Goal: Check status: Check status

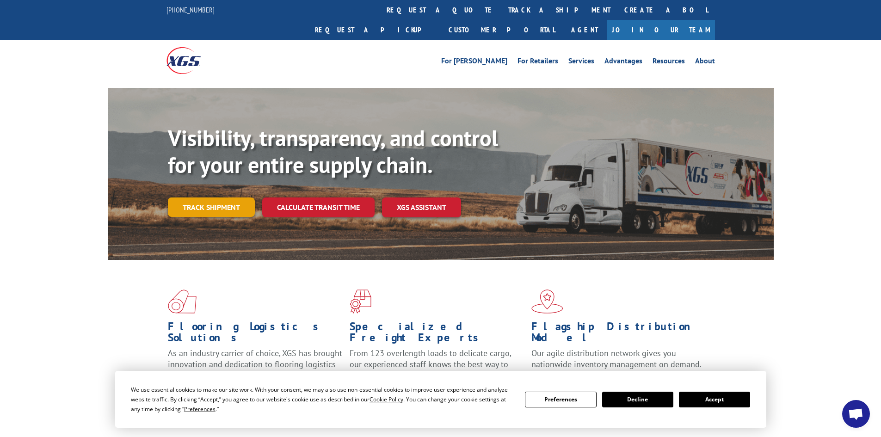
click at [228, 197] on link "Track shipment" at bounding box center [211, 206] width 87 height 19
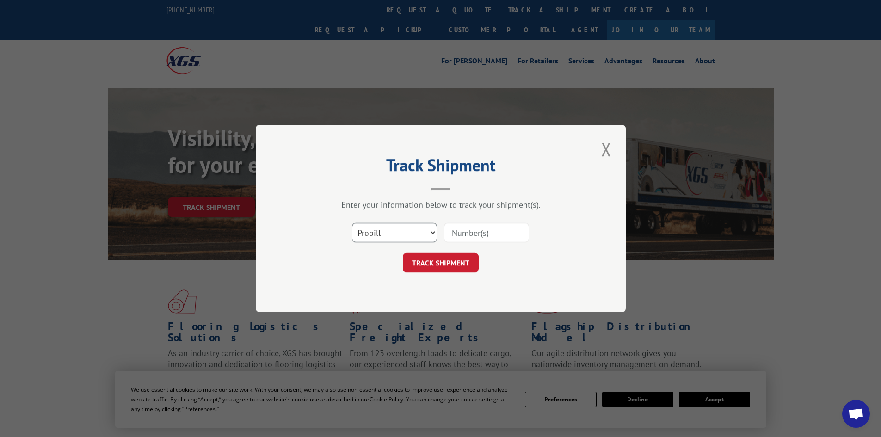
click at [418, 235] on select "Select category... Probill BOL PO" at bounding box center [394, 232] width 85 height 19
select select "bol"
click at [352, 223] on select "Select category... Probill BOL PO" at bounding box center [394, 232] width 85 height 19
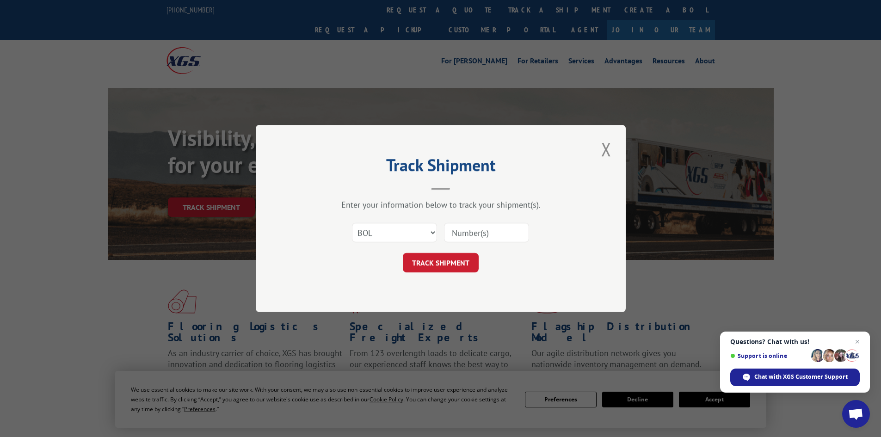
click at [483, 230] on input at bounding box center [486, 232] width 85 height 19
paste input "5934350"
type input "5934350"
click at [455, 254] on button "TRACK SHIPMENT" at bounding box center [441, 262] width 76 height 19
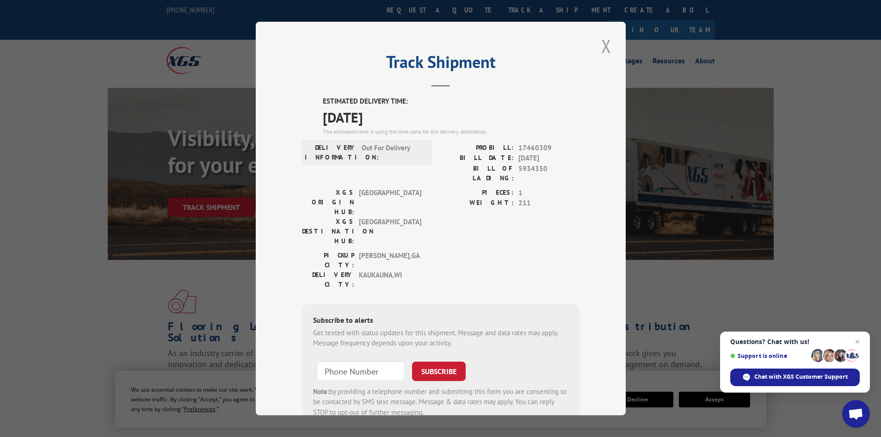
click at [601, 42] on button "Close modal" at bounding box center [606, 45] width 16 height 25
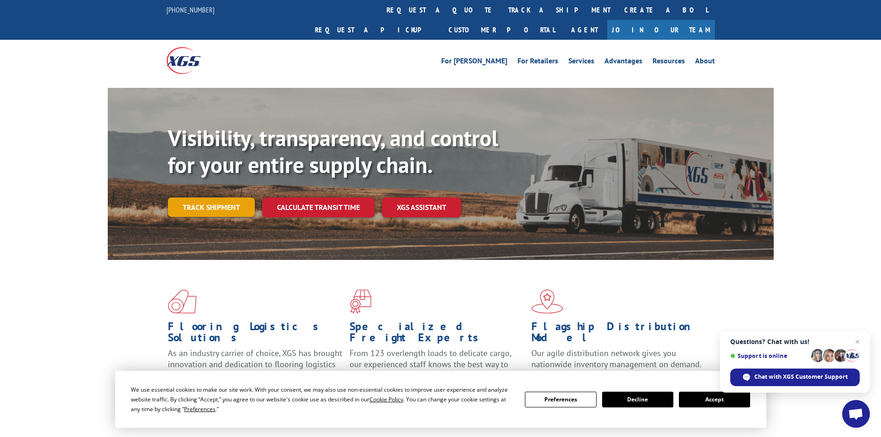
click at [226, 197] on link "Track shipment" at bounding box center [211, 206] width 87 height 19
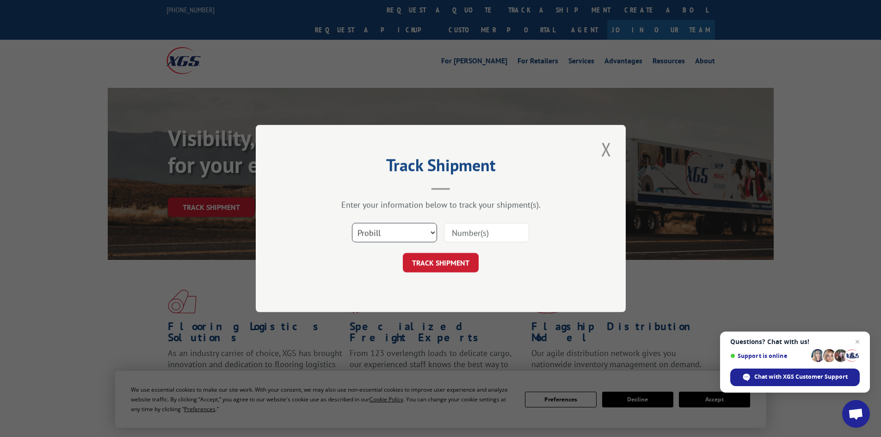
click at [374, 226] on select "Select category... Probill BOL PO" at bounding box center [394, 232] width 85 height 19
select select "bol"
click at [352, 223] on select "Select category... Probill BOL PO" at bounding box center [394, 232] width 85 height 19
click at [477, 230] on input at bounding box center [486, 232] width 85 height 19
paste input "5938427"
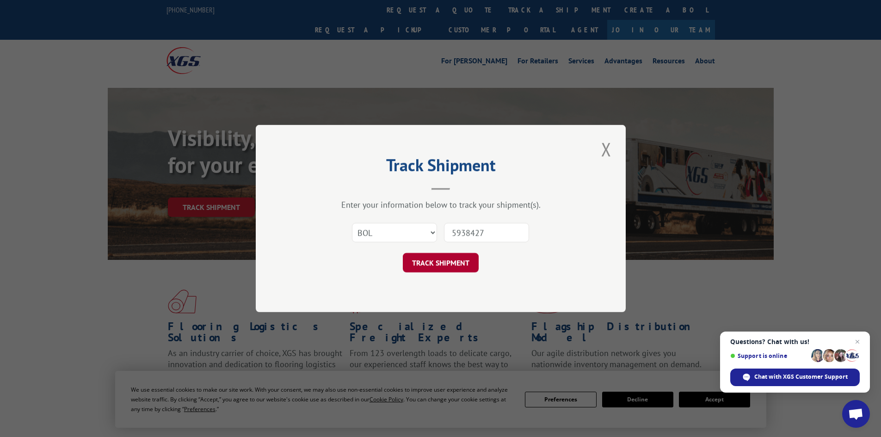
type input "5938427"
click at [447, 264] on button "TRACK SHIPMENT" at bounding box center [441, 262] width 76 height 19
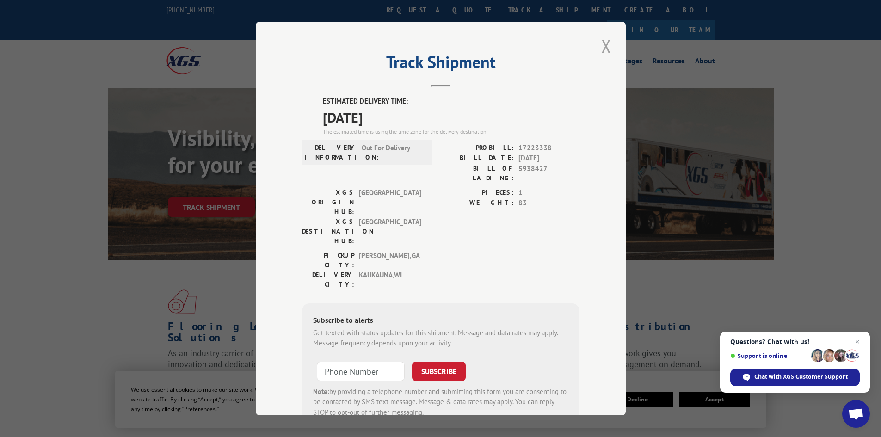
click at [604, 44] on button "Close modal" at bounding box center [606, 45] width 16 height 25
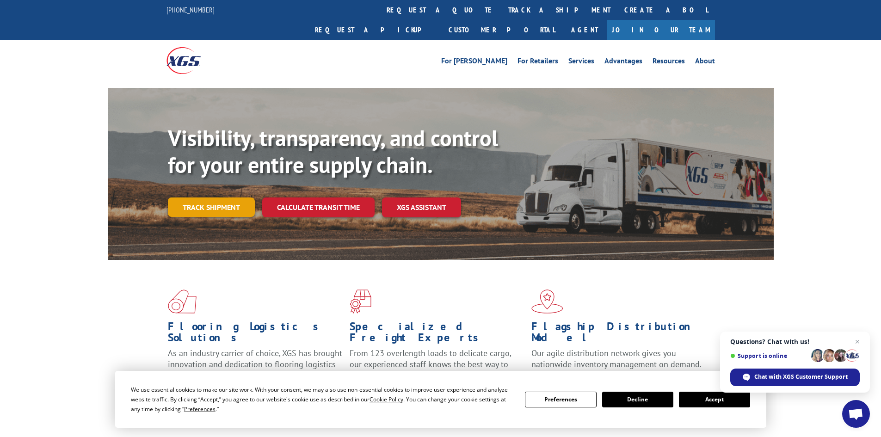
click at [220, 197] on link "Track shipment" at bounding box center [211, 206] width 87 height 19
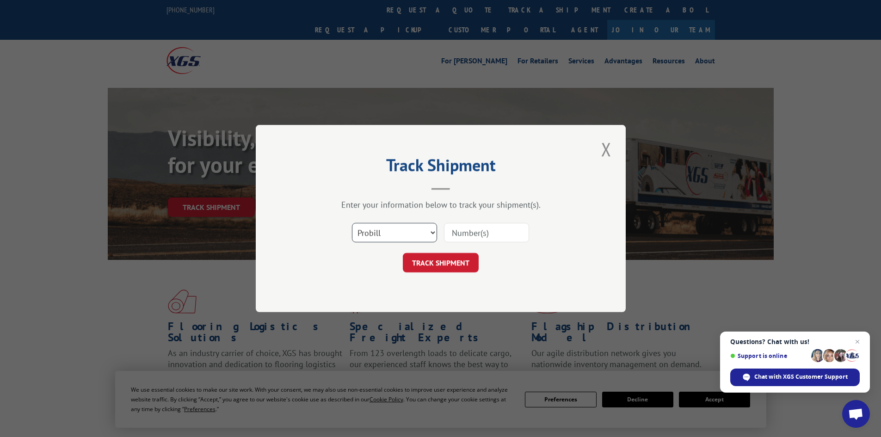
click at [397, 233] on select "Select category... Probill BOL PO" at bounding box center [394, 232] width 85 height 19
select select "bol"
click at [352, 223] on select "Select category... Probill BOL PO" at bounding box center [394, 232] width 85 height 19
click at [454, 229] on input at bounding box center [486, 232] width 85 height 19
paste input "5938041"
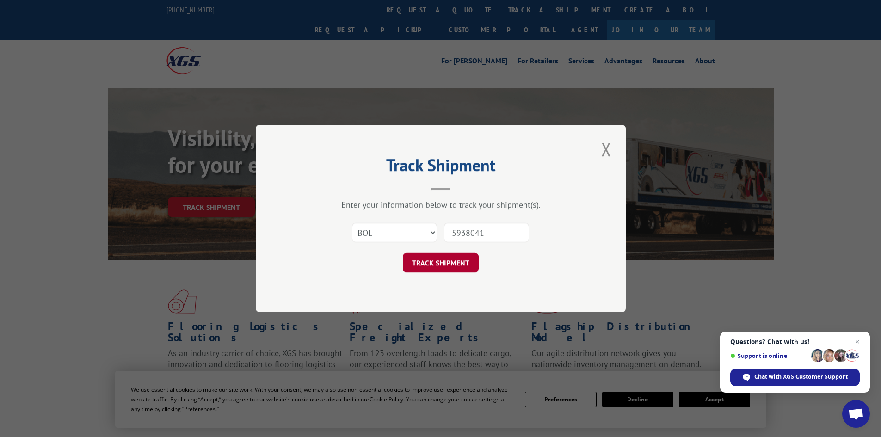
type input "5938041"
click at [431, 264] on button "TRACK SHIPMENT" at bounding box center [441, 262] width 76 height 19
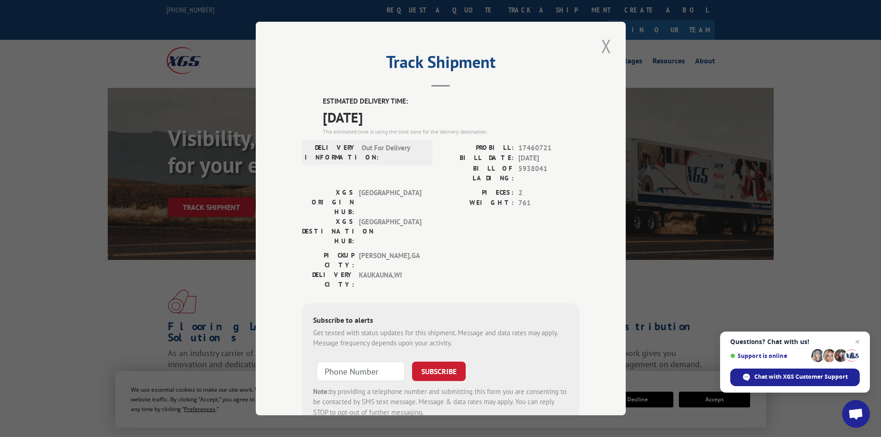
click at [600, 44] on button "Close modal" at bounding box center [606, 45] width 16 height 25
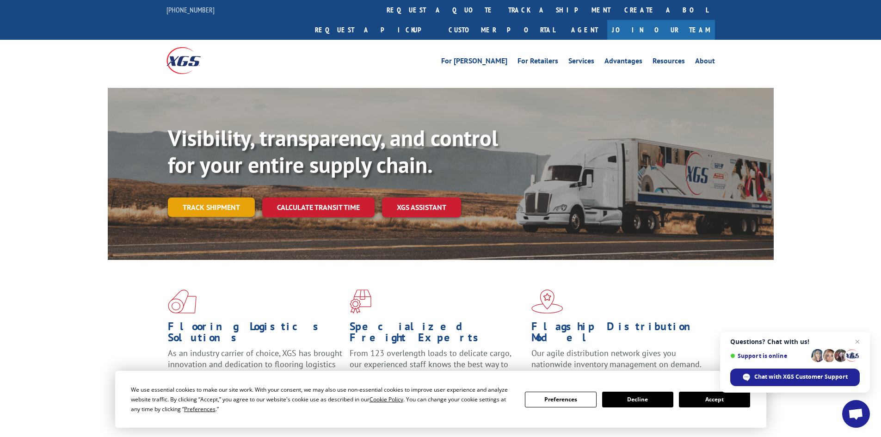
click at [241, 197] on link "Track shipment" at bounding box center [211, 206] width 87 height 19
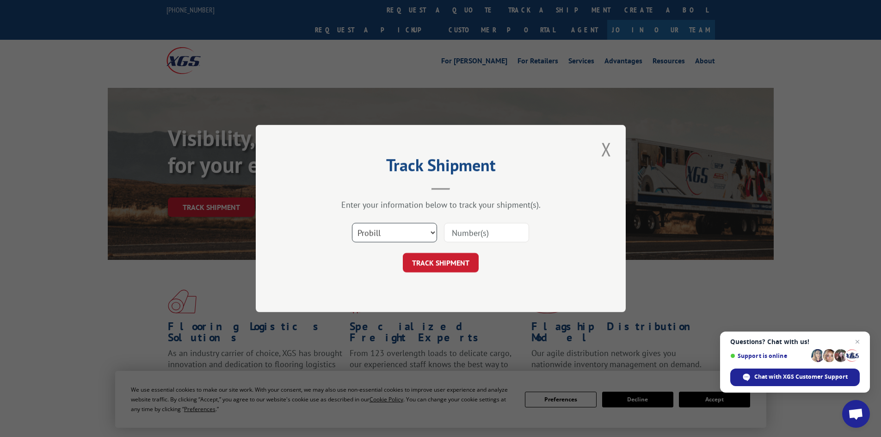
click at [416, 242] on select "Select category... Probill BOL PO" at bounding box center [394, 232] width 85 height 19
select select "bol"
click at [352, 223] on select "Select category... Probill BOL PO" at bounding box center [394, 232] width 85 height 19
paste input "5941438"
type input "5941438"
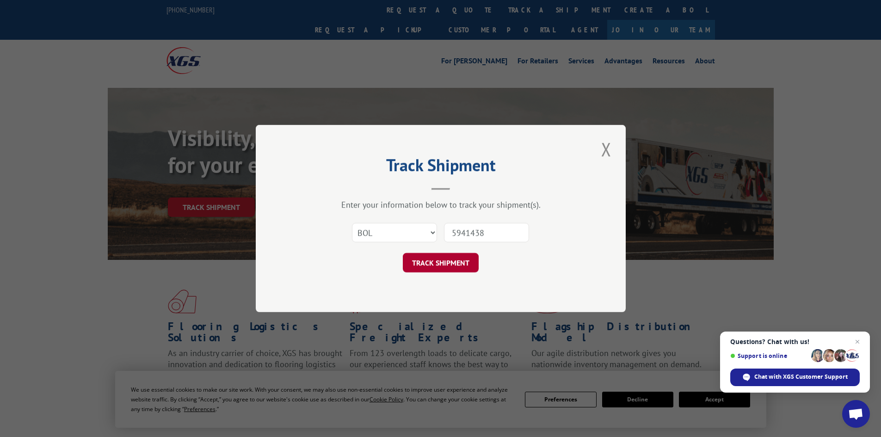
click at [454, 266] on button "TRACK SHIPMENT" at bounding box center [441, 262] width 76 height 19
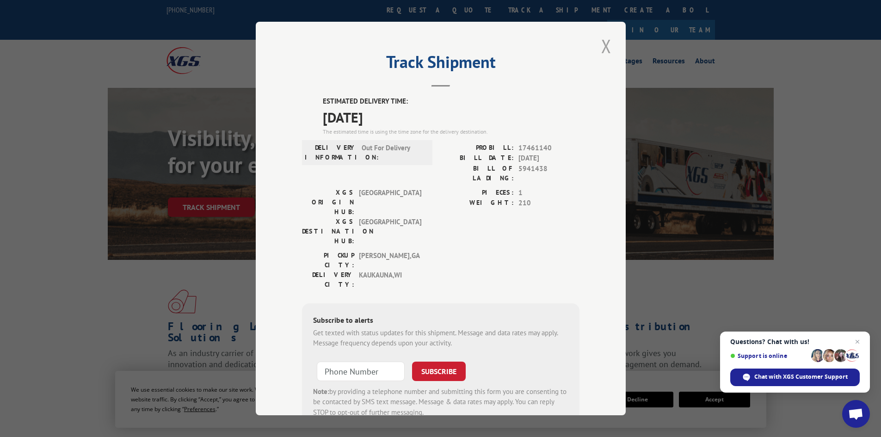
click at [602, 45] on button "Close modal" at bounding box center [606, 45] width 16 height 25
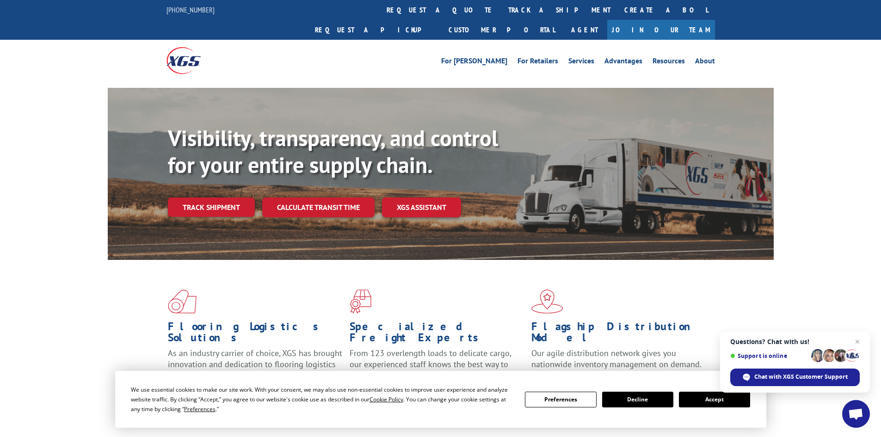
click at [227, 176] on div "Visibility, transparency, and control for your entire supply chain. Track shipm…" at bounding box center [471, 189] width 606 height 129
click at [227, 197] on link "Track shipment" at bounding box center [211, 206] width 87 height 19
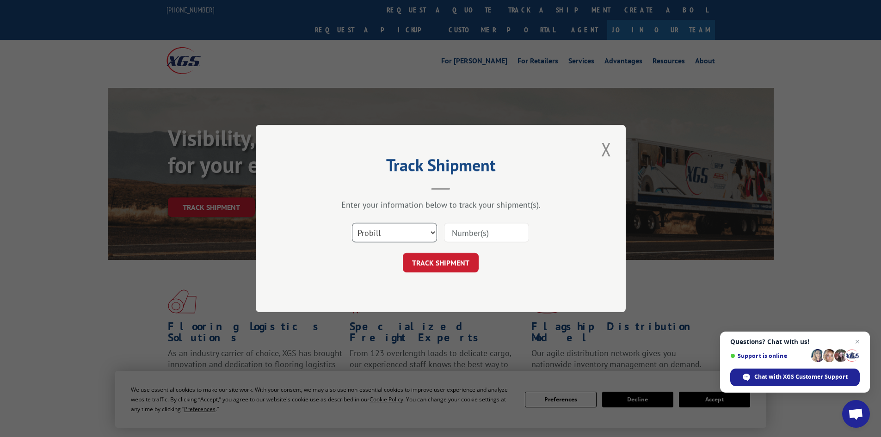
click at [411, 237] on select "Select category... Probill BOL PO" at bounding box center [394, 232] width 85 height 19
select select "bol"
click at [352, 223] on select "Select category... Probill BOL PO" at bounding box center [394, 232] width 85 height 19
click at [524, 226] on input at bounding box center [486, 232] width 85 height 19
paste input "5946751"
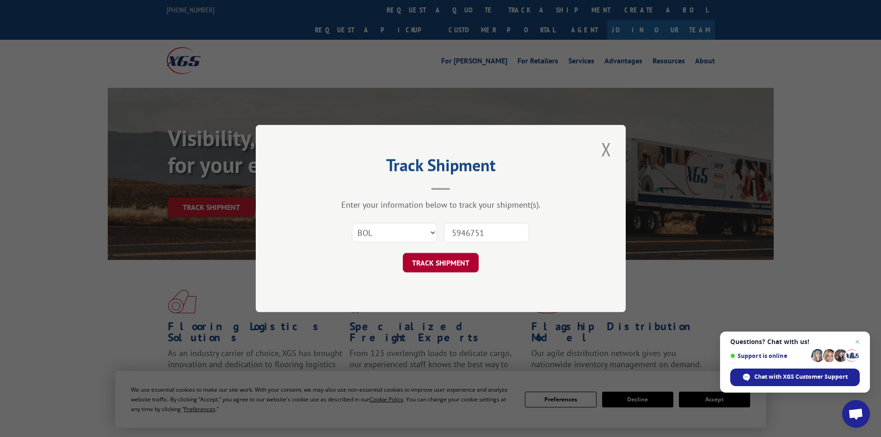
type input "5946751"
click at [461, 268] on button "TRACK SHIPMENT" at bounding box center [441, 262] width 76 height 19
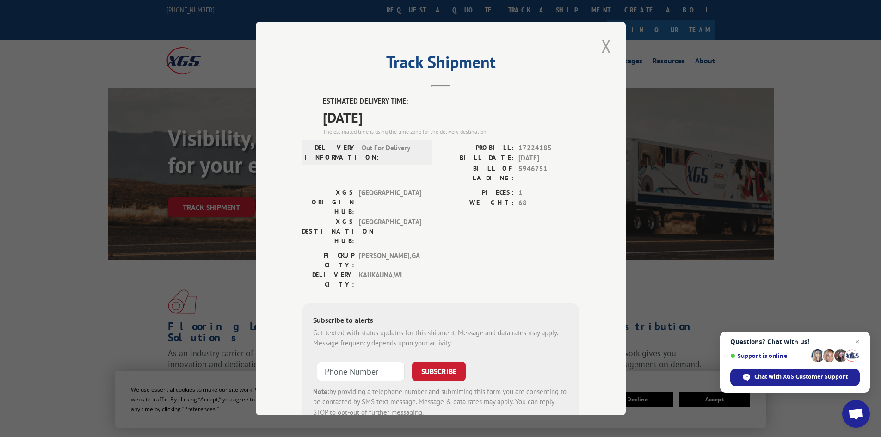
click at [604, 43] on button "Close modal" at bounding box center [606, 45] width 16 height 25
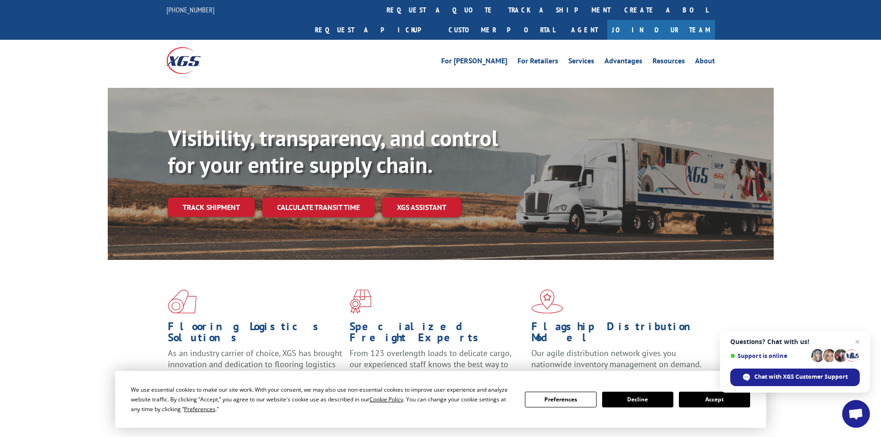
drag, startPoint x: 189, startPoint y: 178, endPoint x: 302, endPoint y: 167, distance: 113.8
click at [189, 197] on link "Track shipment" at bounding box center [211, 206] width 87 height 19
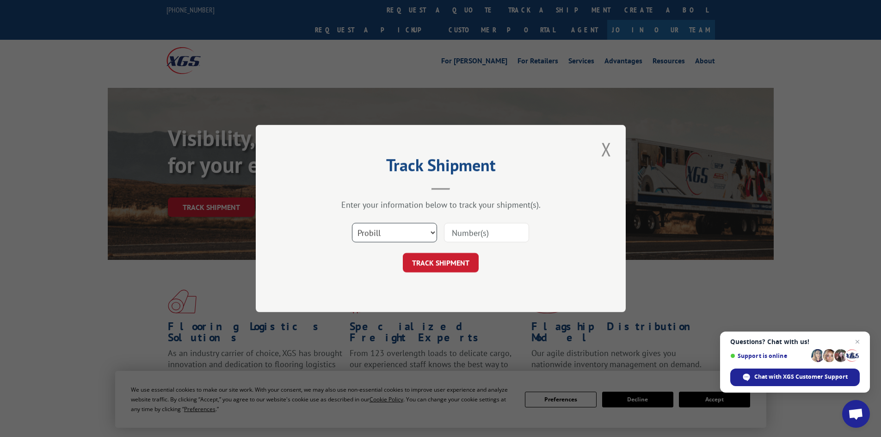
click at [404, 232] on select "Select category... Probill BOL PO" at bounding box center [394, 232] width 85 height 19
select select "bol"
click at [352, 223] on select "Select category... Probill BOL PO" at bounding box center [394, 232] width 85 height 19
click at [464, 232] on input at bounding box center [486, 232] width 85 height 19
paste input "5946097"
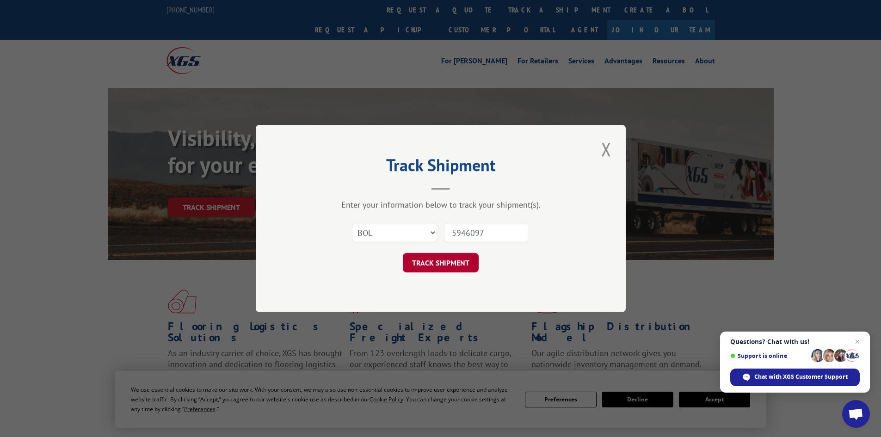
type input "5946097"
click at [457, 267] on button "TRACK SHIPMENT" at bounding box center [441, 262] width 76 height 19
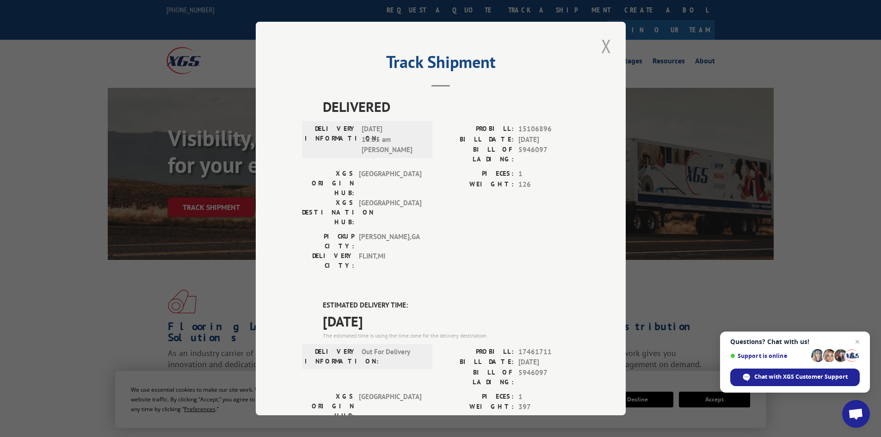
click at [600, 44] on button "Close modal" at bounding box center [606, 45] width 16 height 25
